Goal: Task Accomplishment & Management: Use online tool/utility

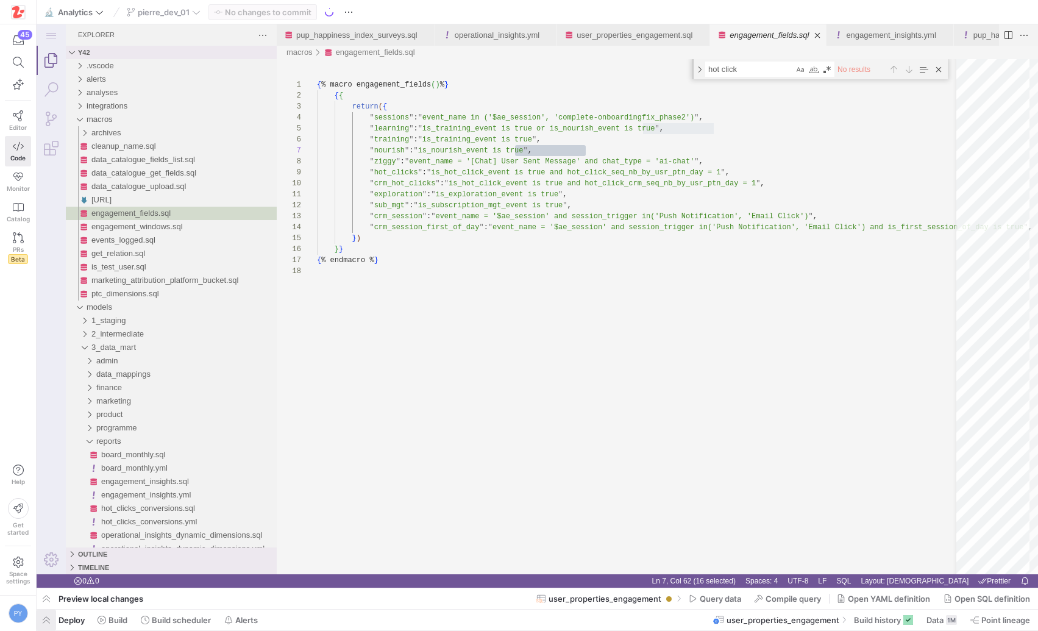
scroll to position [66, 269]
click at [47, 620] on span "button" at bounding box center [47, 620] width 20 height 21
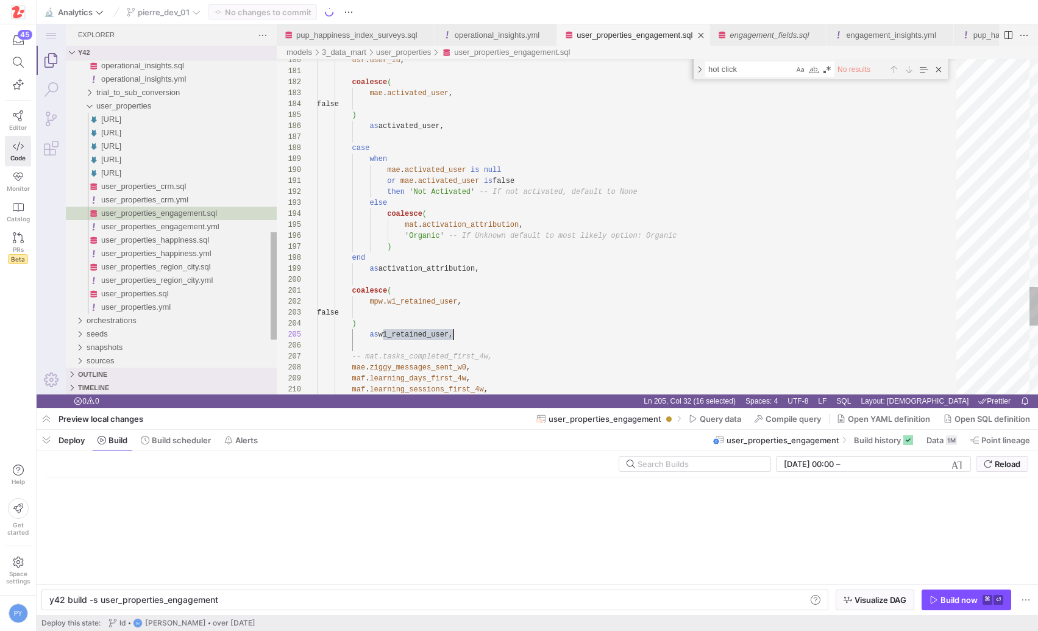
scroll to position [0, 168]
